Goal: Task Accomplishment & Management: Manage account settings

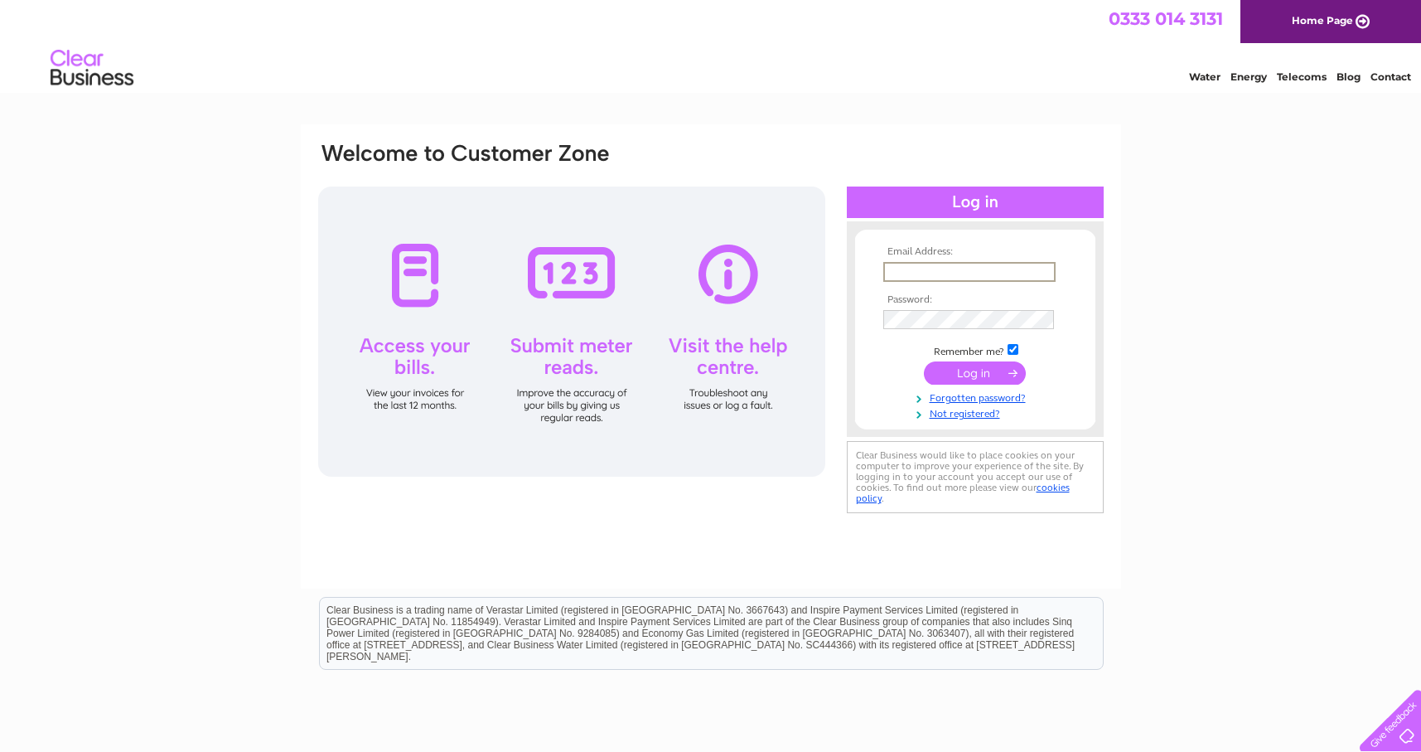
type input "tanyabrown20@hotmail.co.uk"
click at [975, 372] on input "submit" at bounding box center [975, 371] width 102 height 23
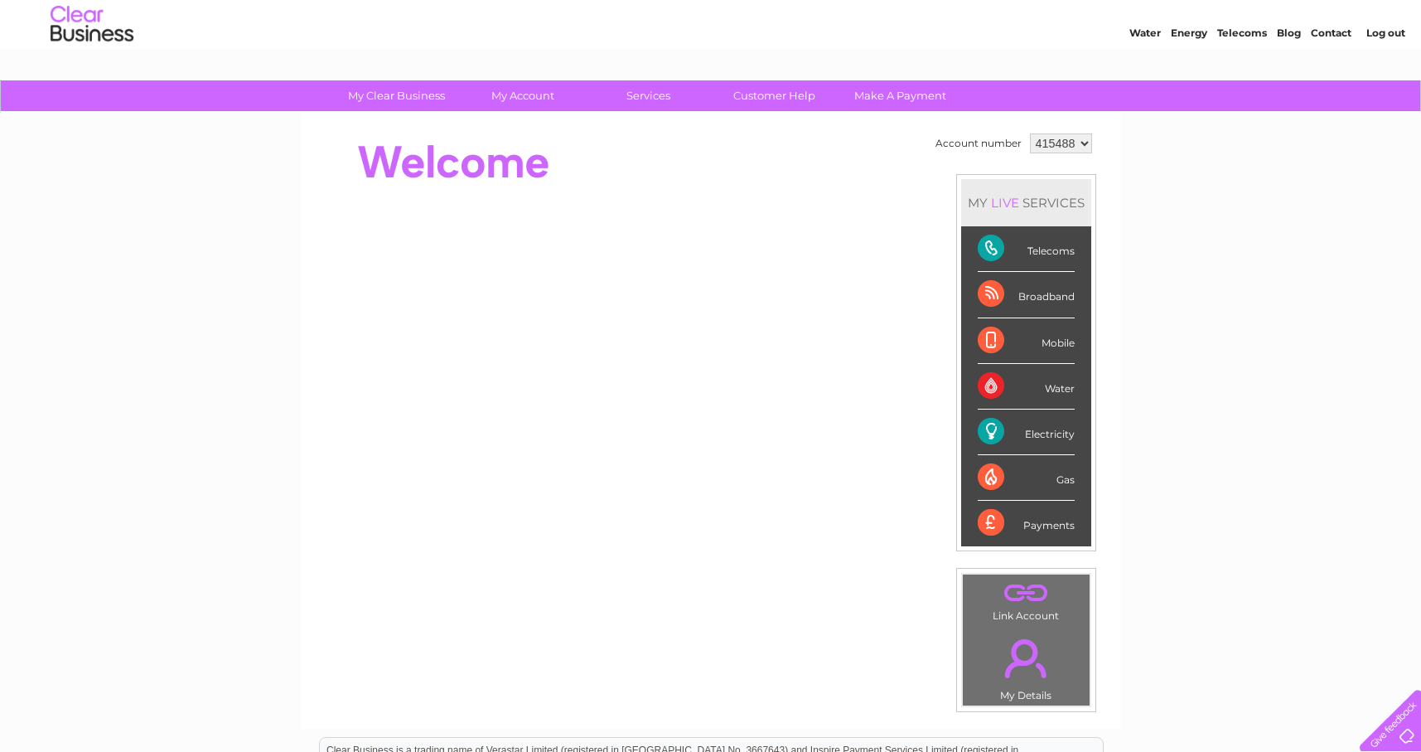
scroll to position [42, 0]
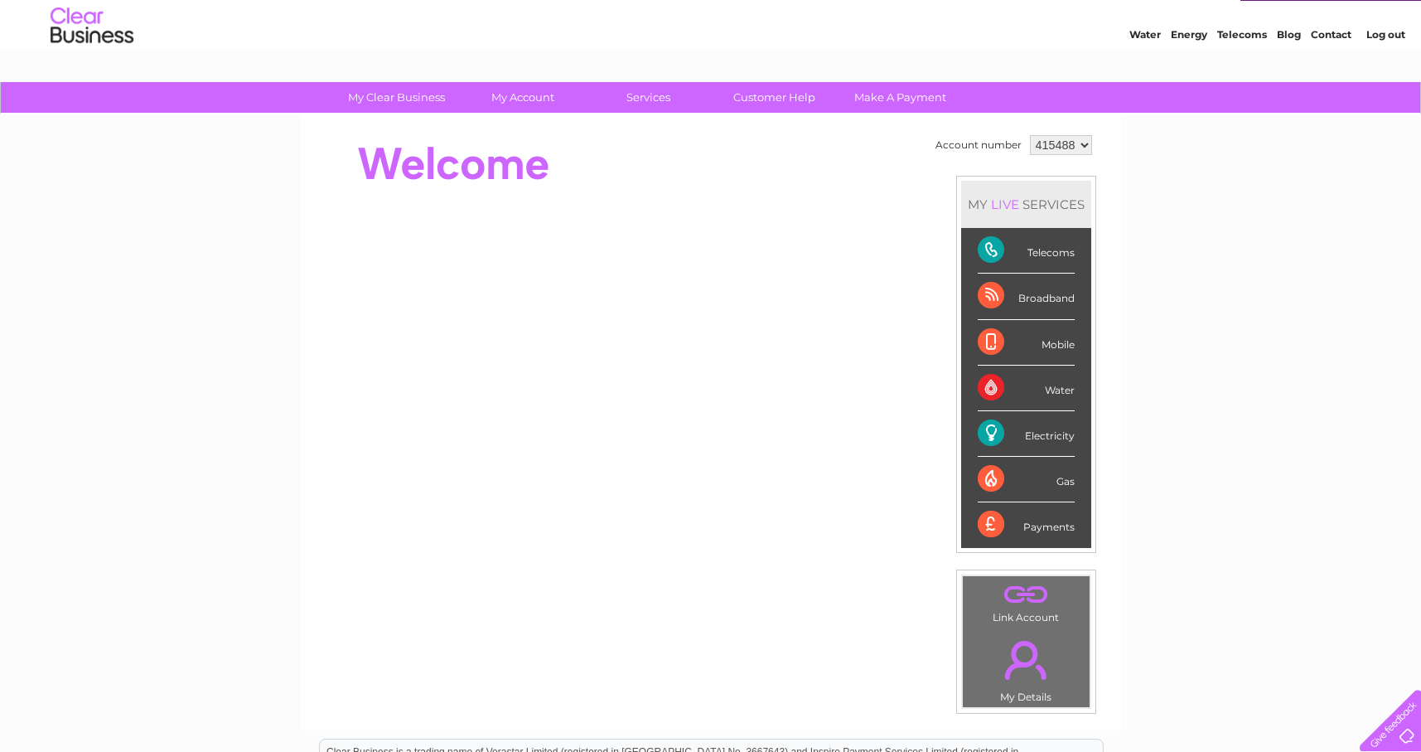
click at [1046, 530] on div "Payments" at bounding box center [1026, 524] width 97 height 45
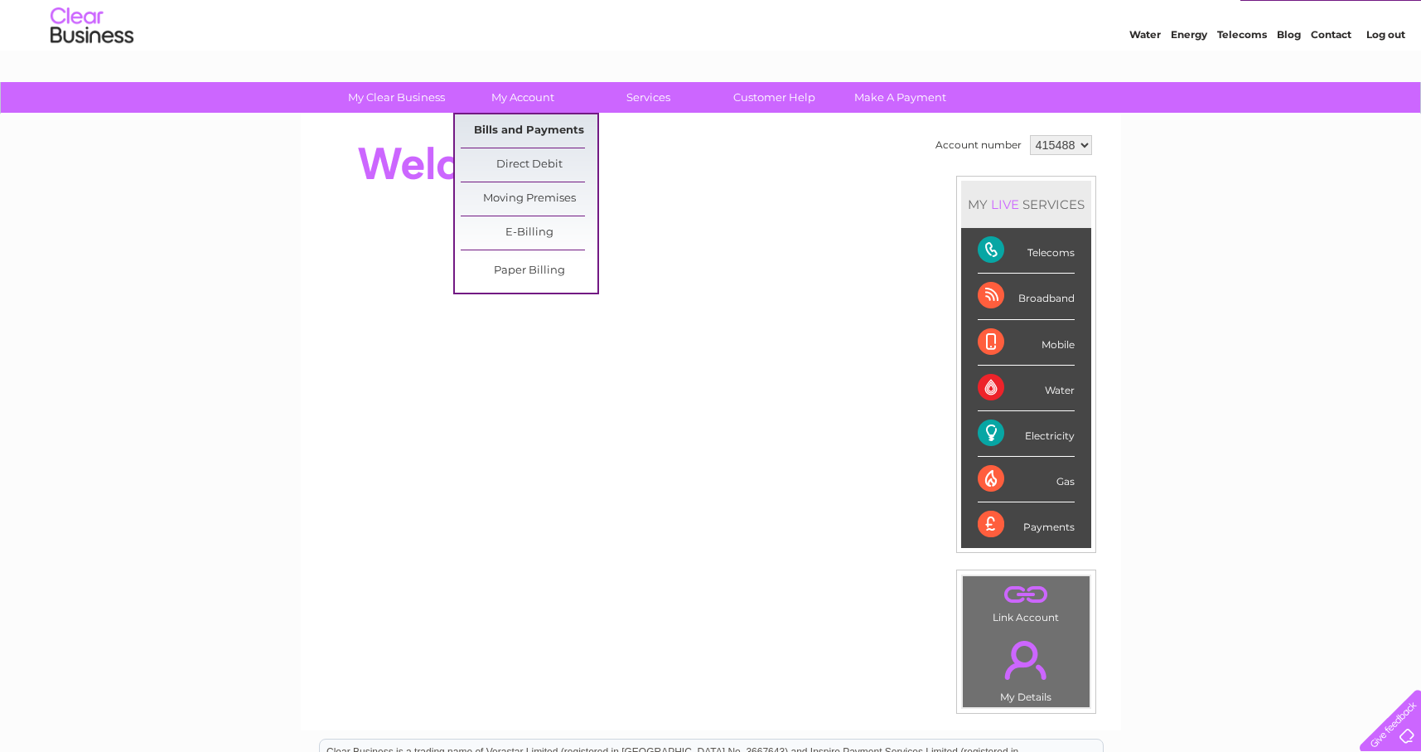
click at [535, 128] on link "Bills and Payments" at bounding box center [529, 130] width 137 height 33
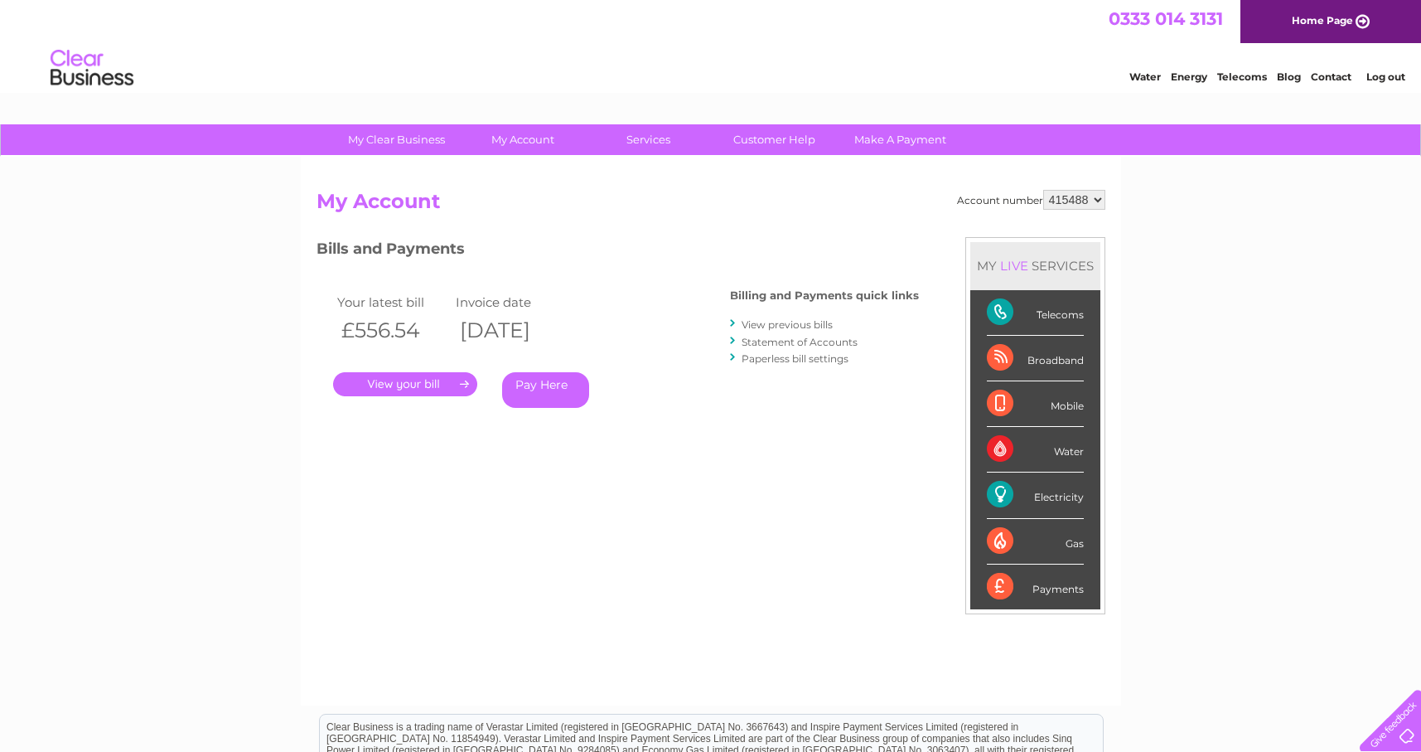
click at [830, 339] on link "Statement of Accounts" at bounding box center [800, 342] width 116 height 12
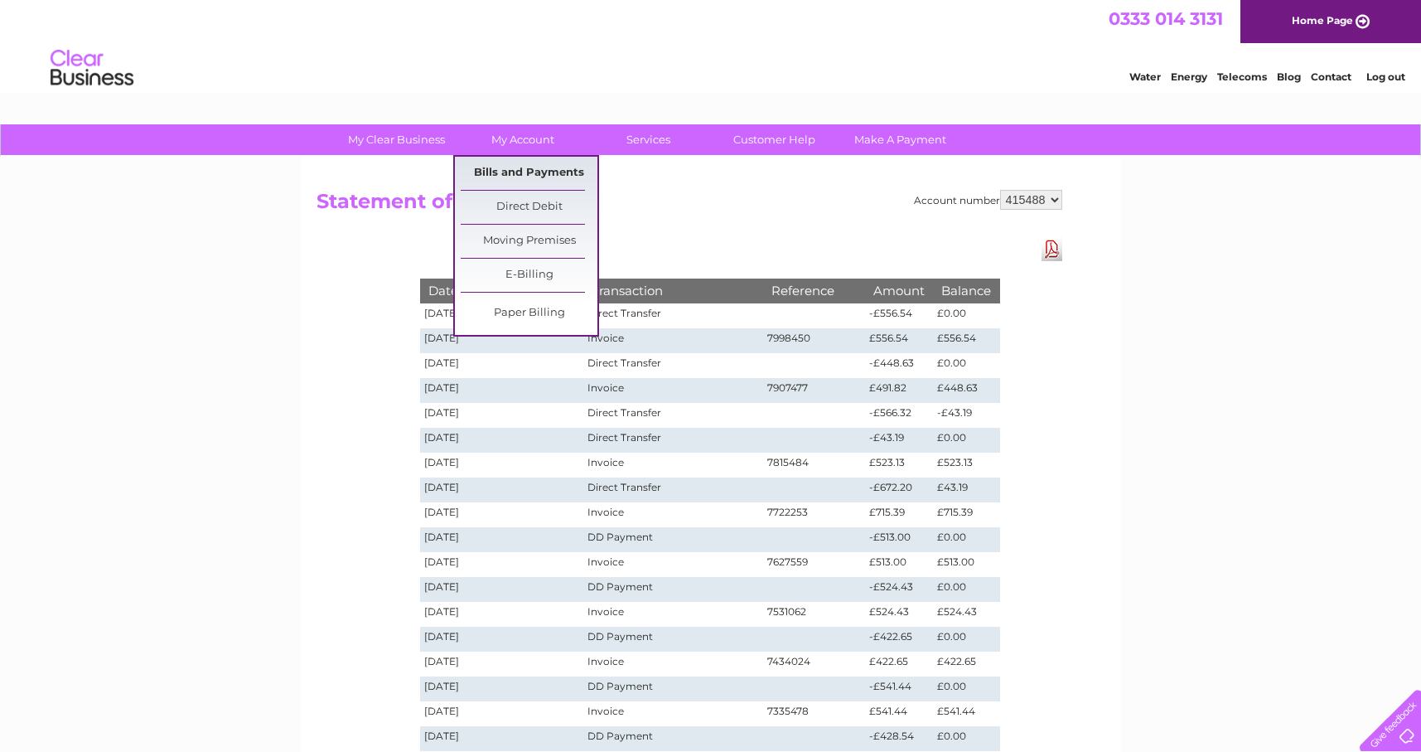
click at [536, 175] on link "Bills and Payments" at bounding box center [529, 173] width 137 height 33
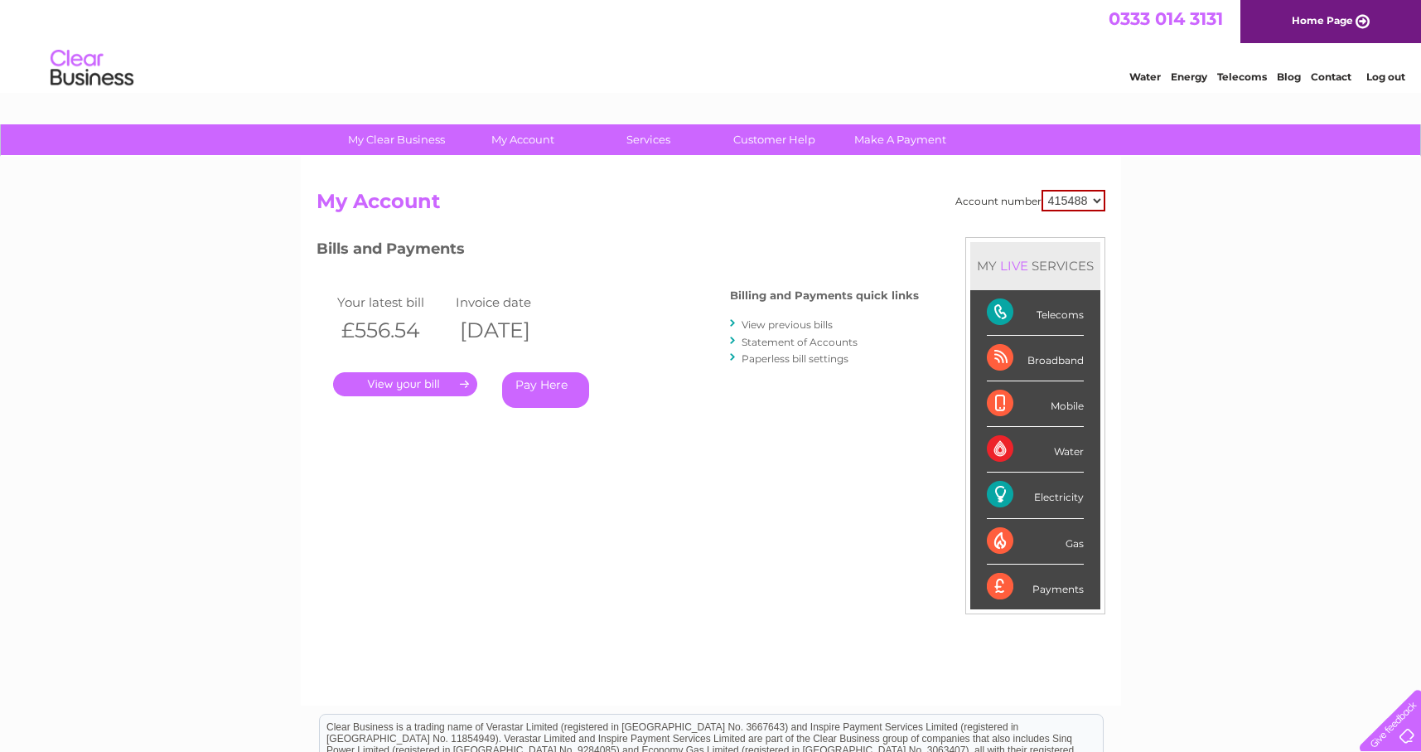
click at [1390, 75] on link "Log out" at bounding box center [1386, 76] width 39 height 12
